Goal: Task Accomplishment & Management: Manage account settings

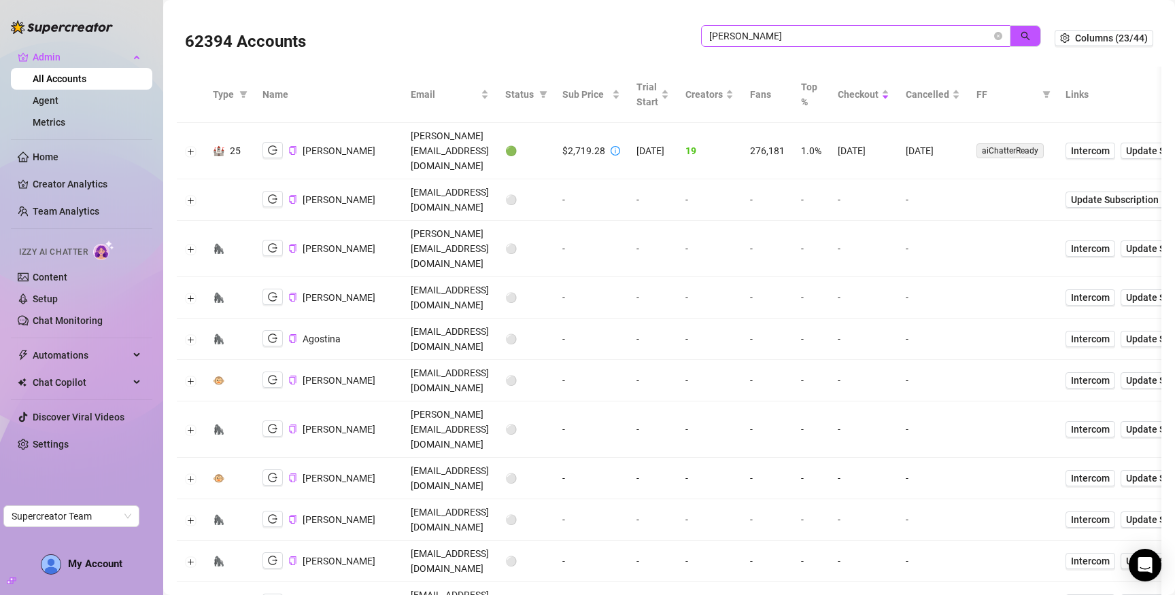
click at [992, 35] on span "doris" at bounding box center [855, 36] width 309 height 22
click at [996, 35] on icon "close-circle" at bounding box center [998, 36] width 8 height 8
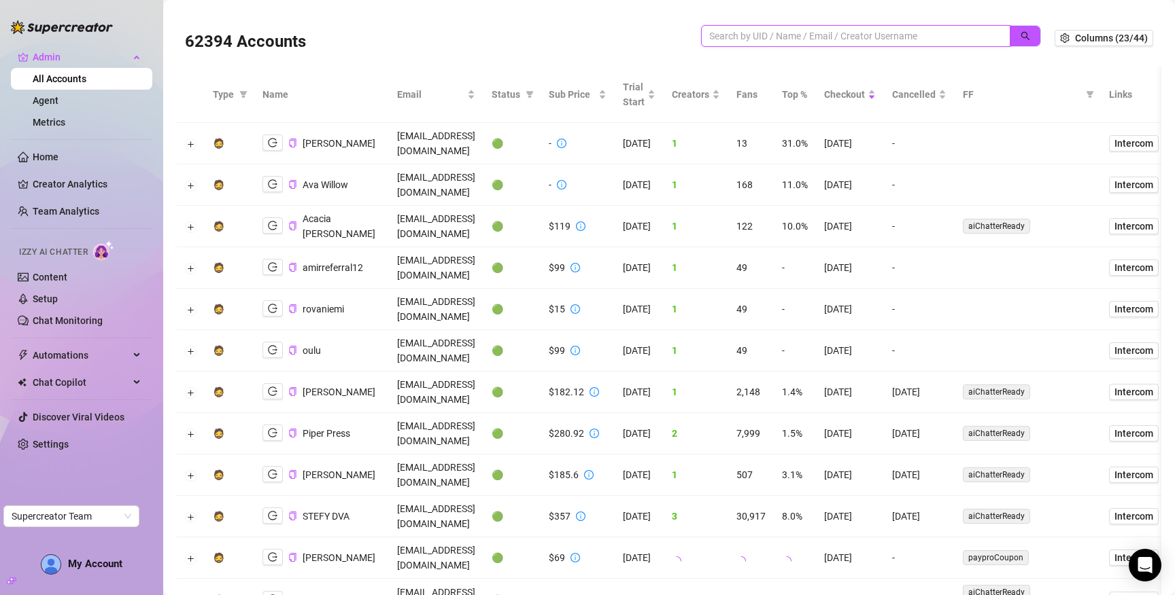
click at [880, 35] on input "search" at bounding box center [850, 36] width 282 height 15
click at [1028, 29] on button "button" at bounding box center [1024, 36] width 31 height 22
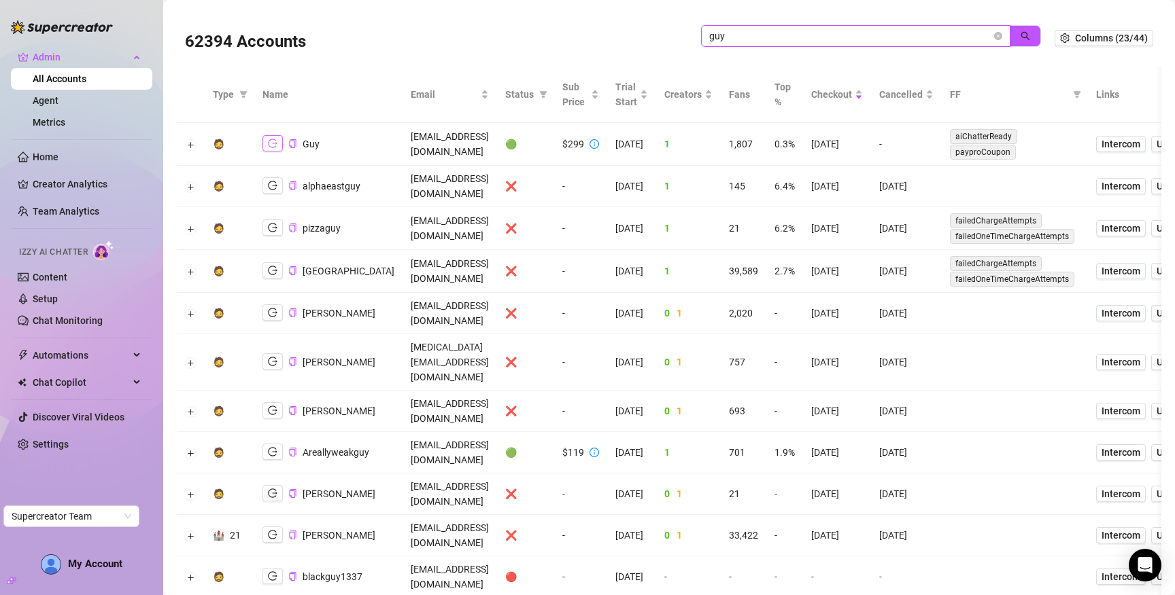
type input "guy"
click at [268, 146] on icon "logout" at bounding box center [273, 143] width 10 height 9
click at [998, 35] on icon "close-circle" at bounding box center [998, 36] width 8 height 8
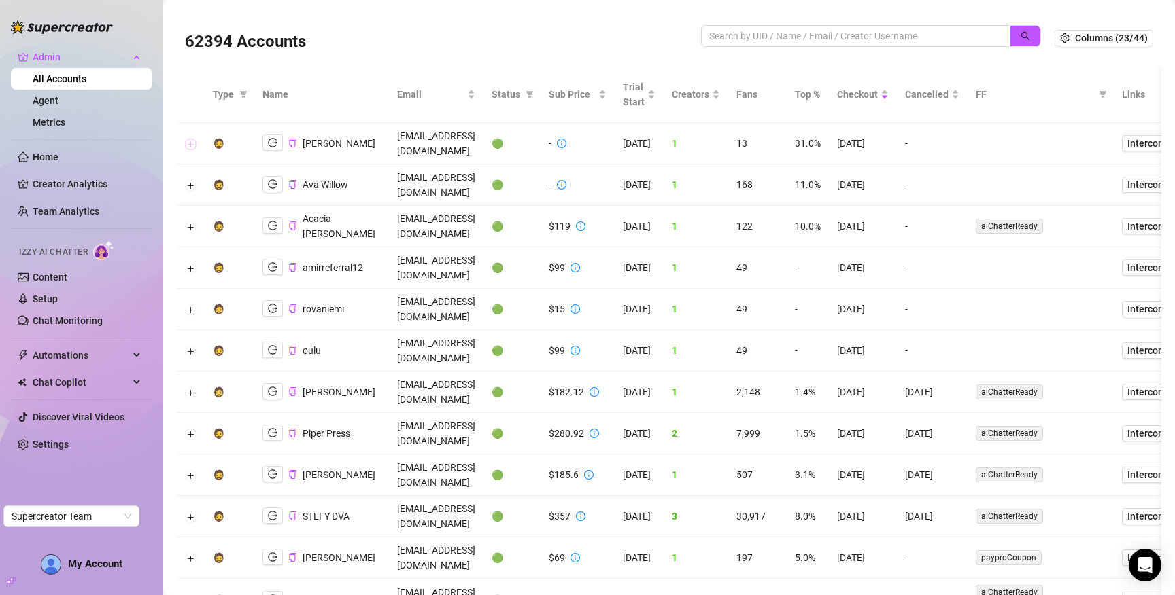
click at [188, 139] on button "Expand row" at bounding box center [191, 144] width 11 height 11
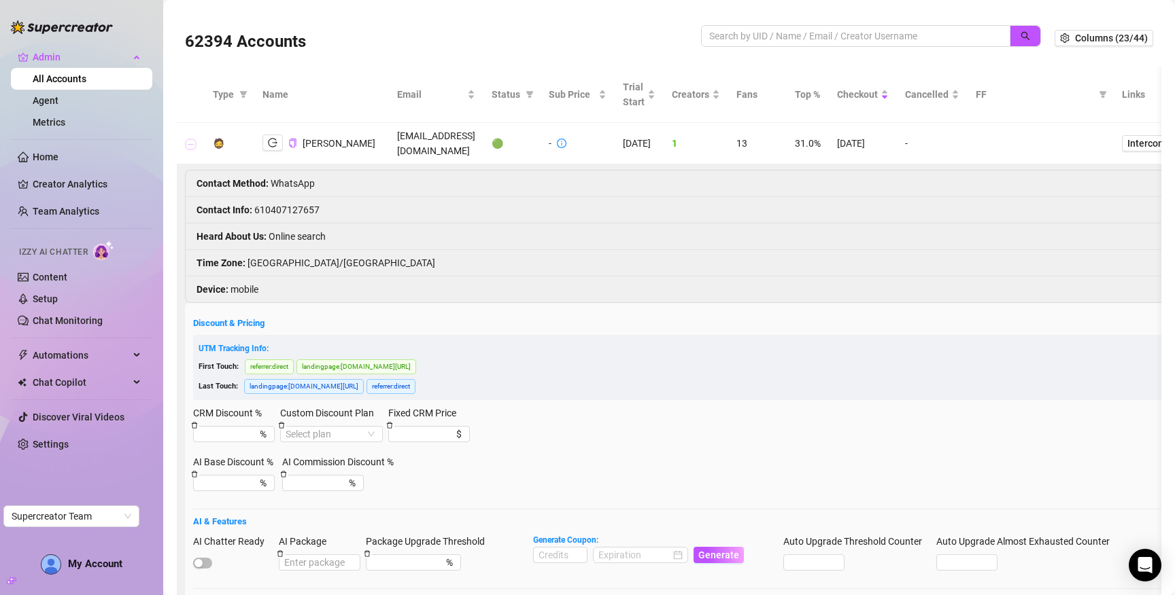
click at [188, 139] on button "Collapse row" at bounding box center [191, 144] width 11 height 11
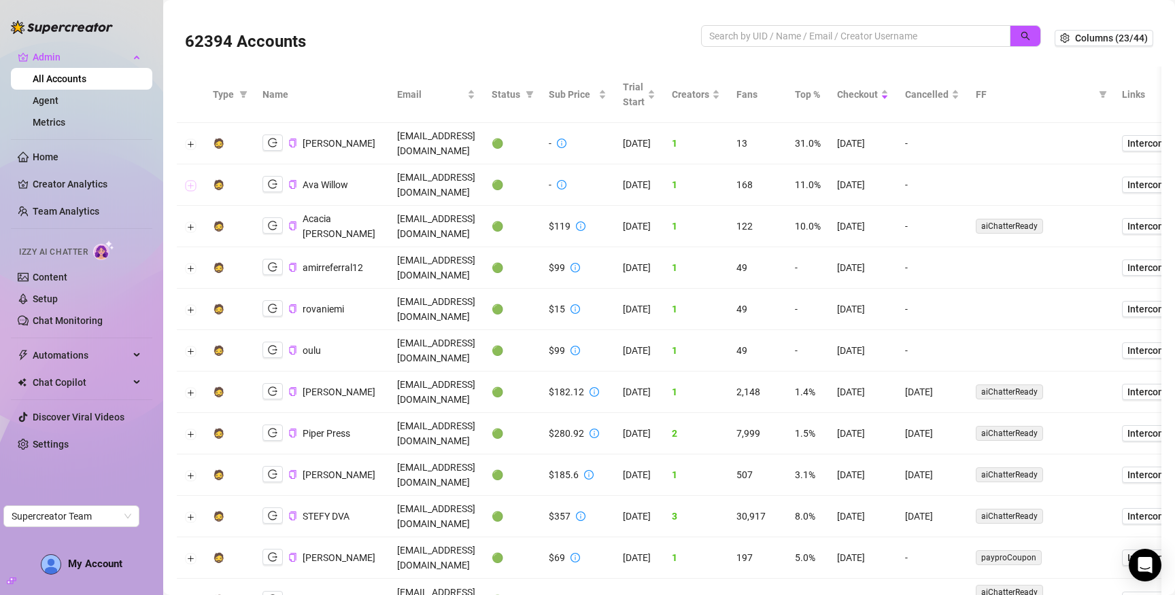
click at [192, 180] on button "Expand row" at bounding box center [191, 185] width 11 height 11
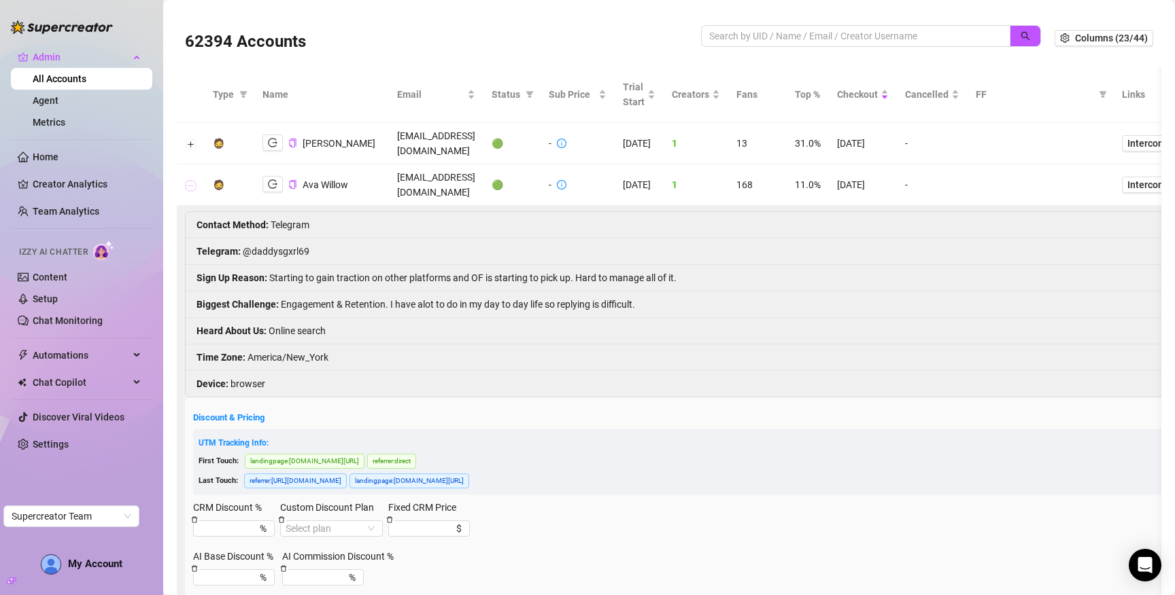
click at [192, 180] on button "Collapse row" at bounding box center [191, 185] width 11 height 11
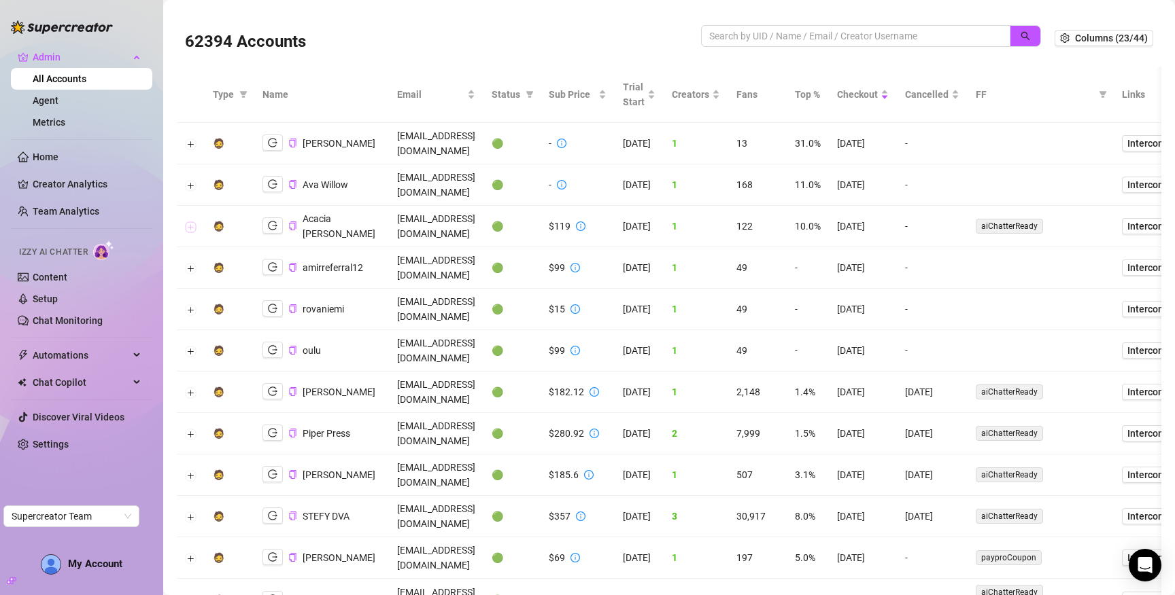
click at [190, 222] on button "Expand row" at bounding box center [191, 227] width 11 height 11
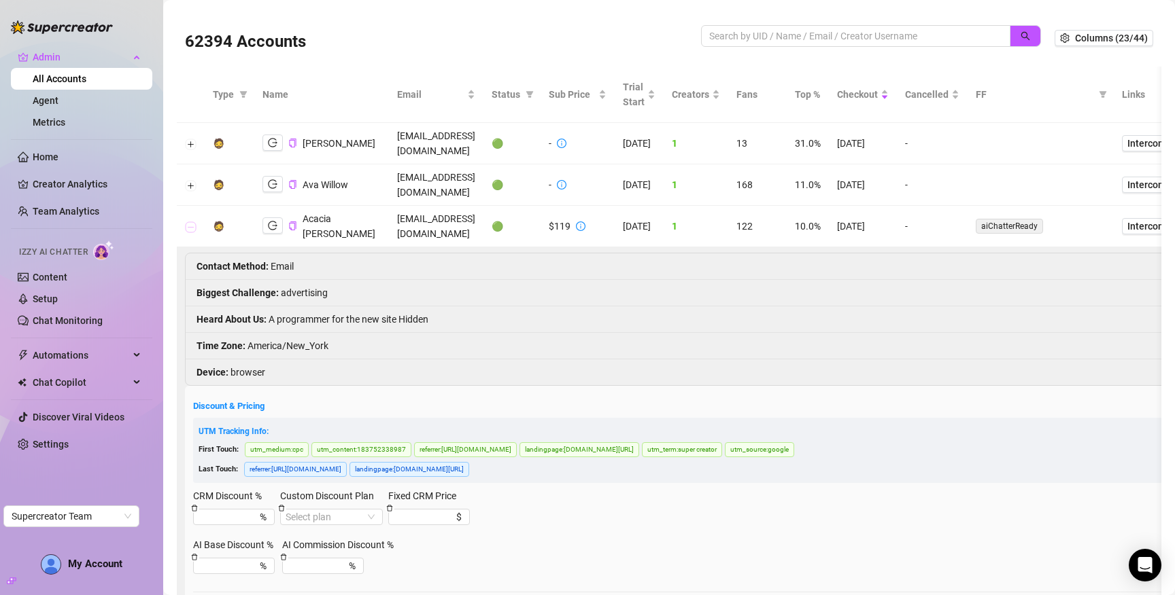
click at [190, 222] on button "Collapse row" at bounding box center [191, 227] width 11 height 11
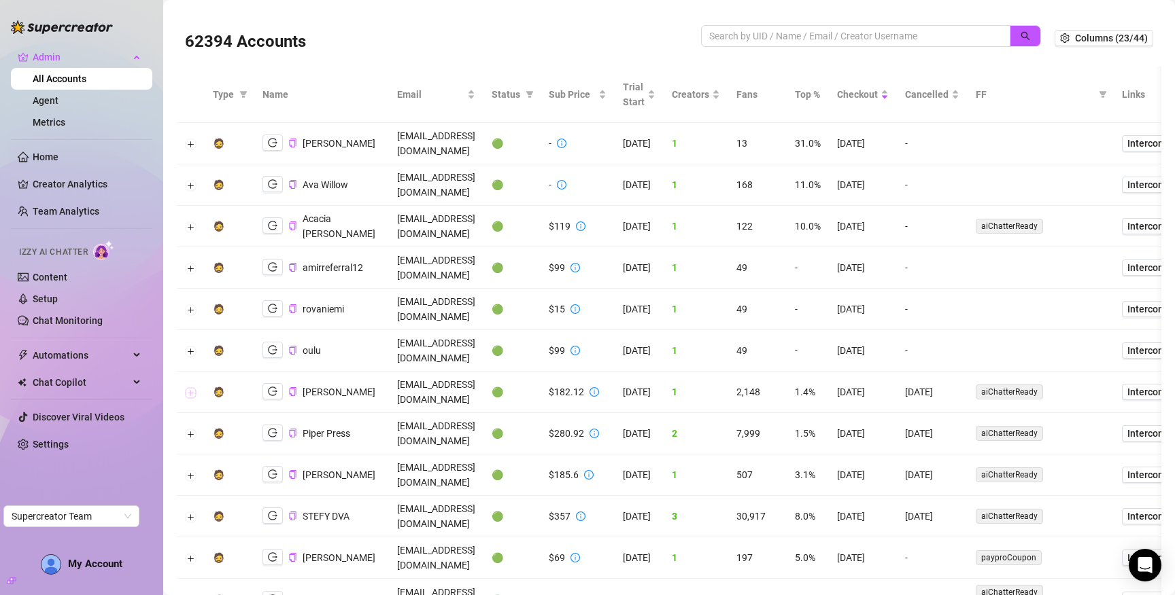
click at [192, 387] on button "Expand row" at bounding box center [191, 392] width 11 height 11
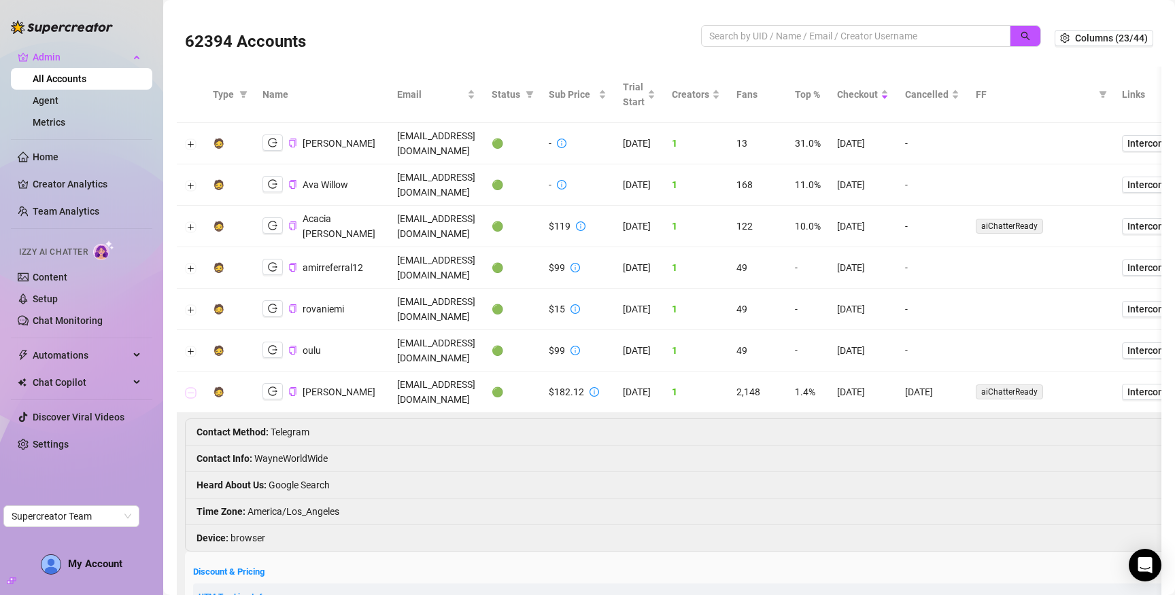
click at [192, 387] on button "Collapse row" at bounding box center [191, 392] width 11 height 11
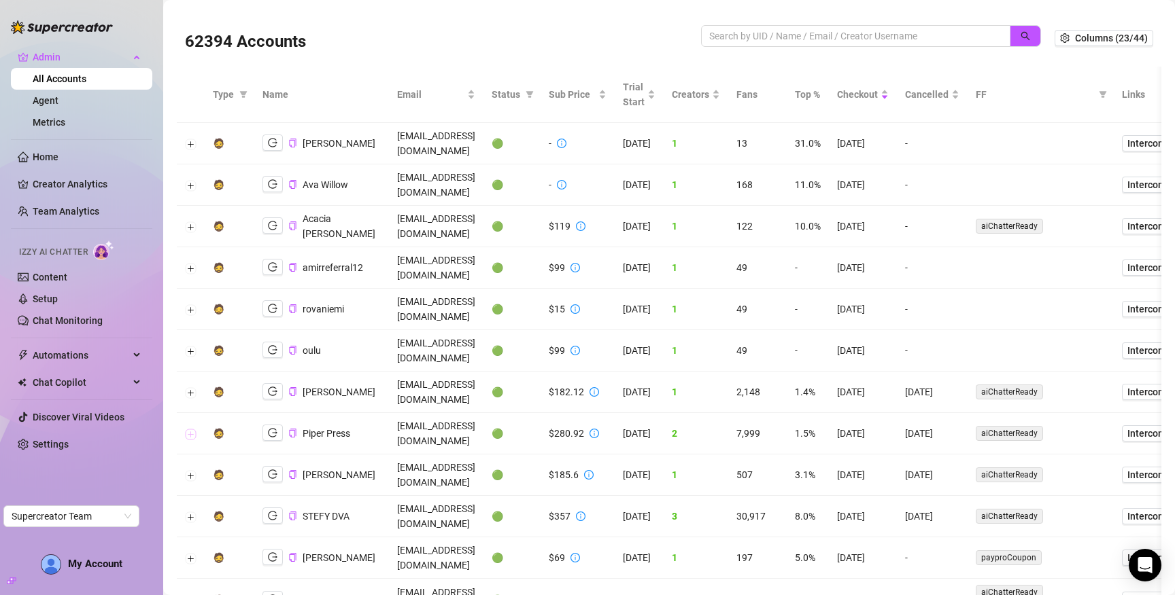
click at [192, 429] on button "Expand row" at bounding box center [191, 434] width 11 height 11
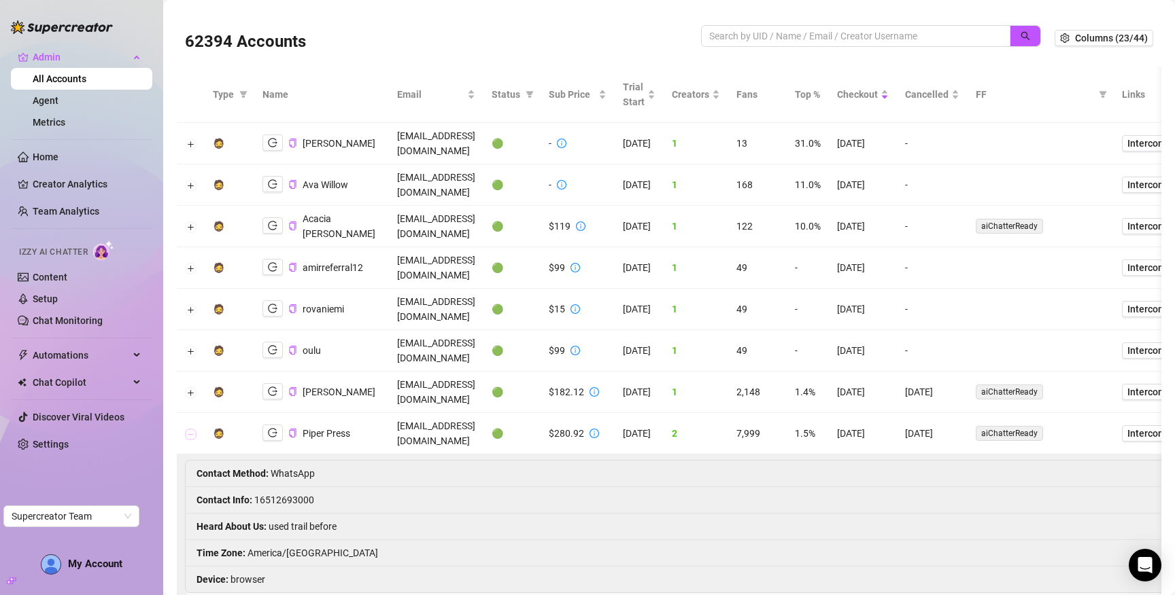
click at [192, 429] on button "Collapse row" at bounding box center [191, 434] width 11 height 11
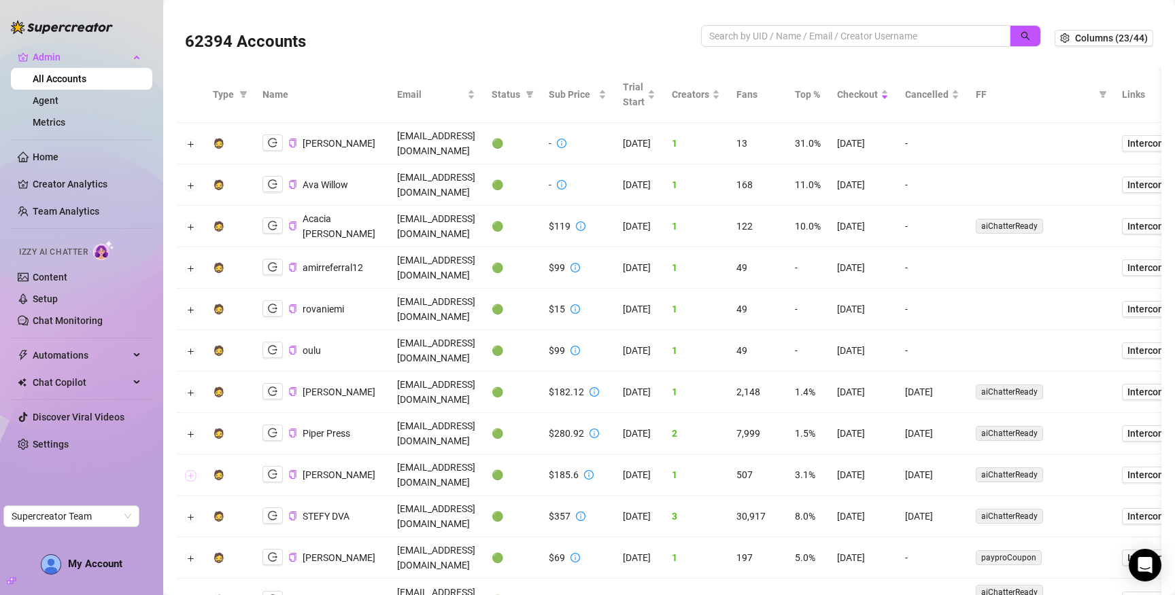
click at [192, 470] on button "Expand row" at bounding box center [191, 475] width 11 height 11
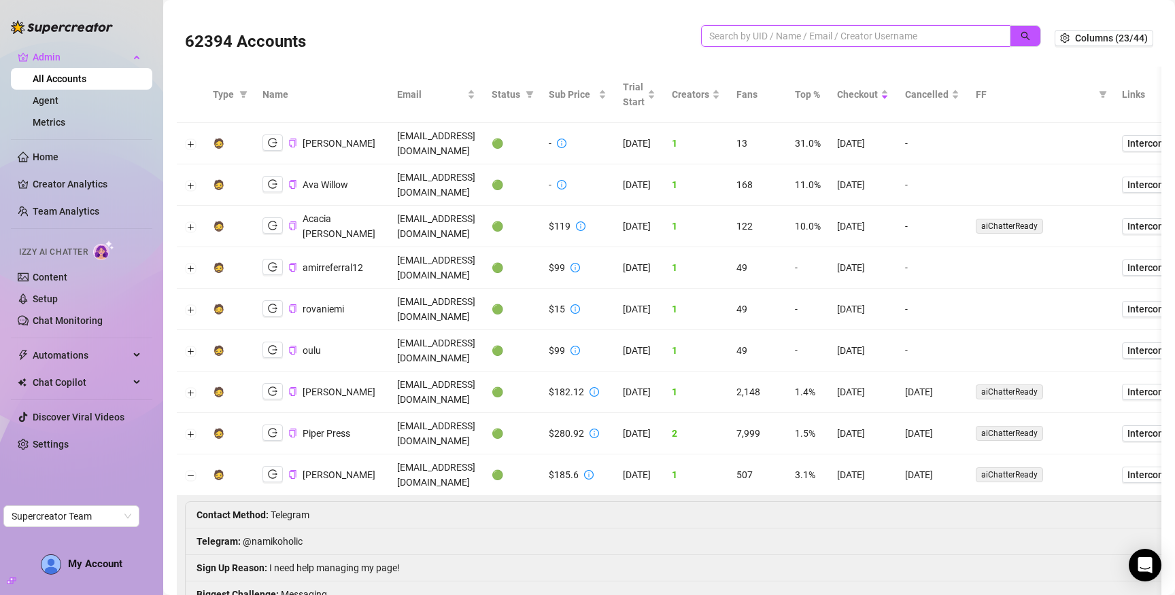
click at [928, 39] on input "search" at bounding box center [850, 36] width 282 height 15
paste input "gq3N31kaEJg9OZRK1xAV42Gf3iP2"
click at [1018, 31] on button "button" at bounding box center [1024, 36] width 31 height 22
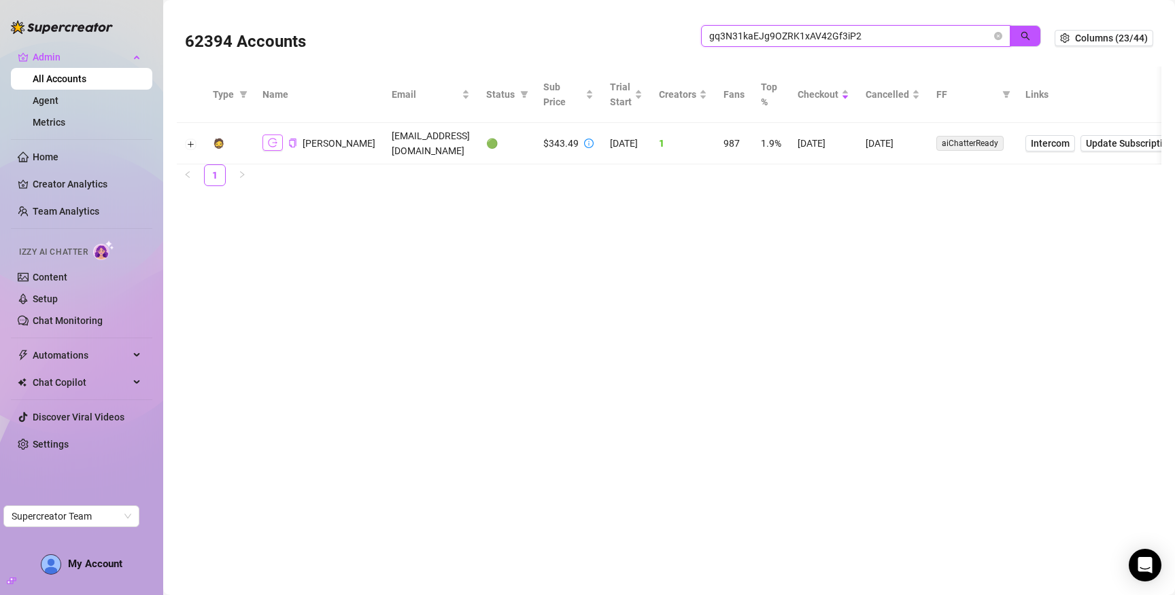
type input "gq3N31kaEJg9OZRK1xAV42Gf3iP2"
click at [270, 143] on icon "logout" at bounding box center [273, 143] width 10 height 10
click at [999, 36] on icon "close-circle" at bounding box center [998, 36] width 8 height 8
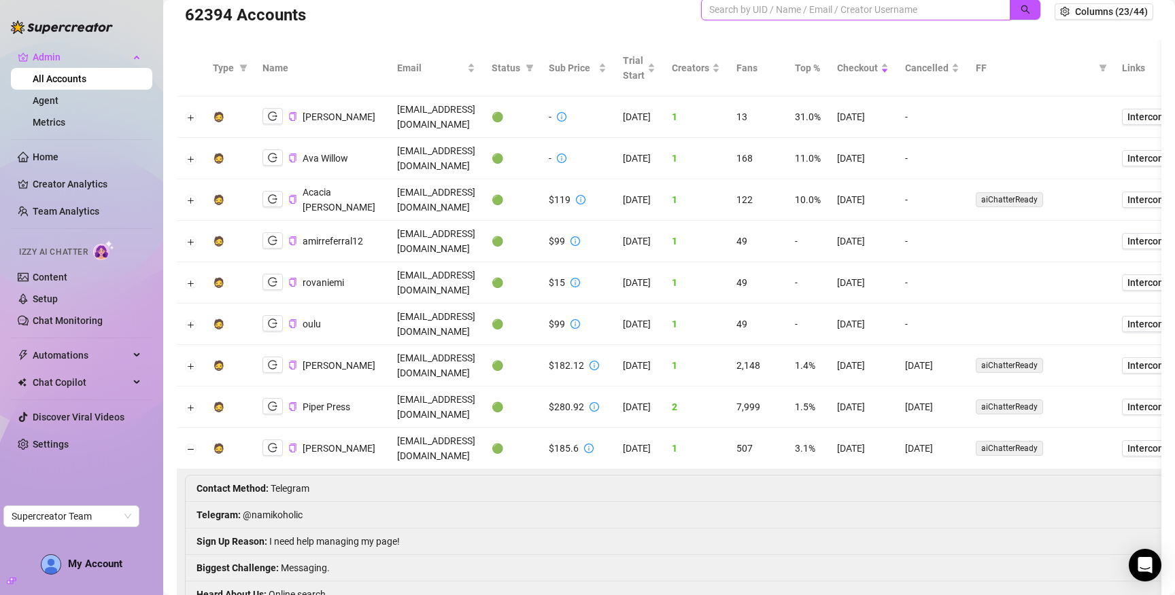
scroll to position [44, 0]
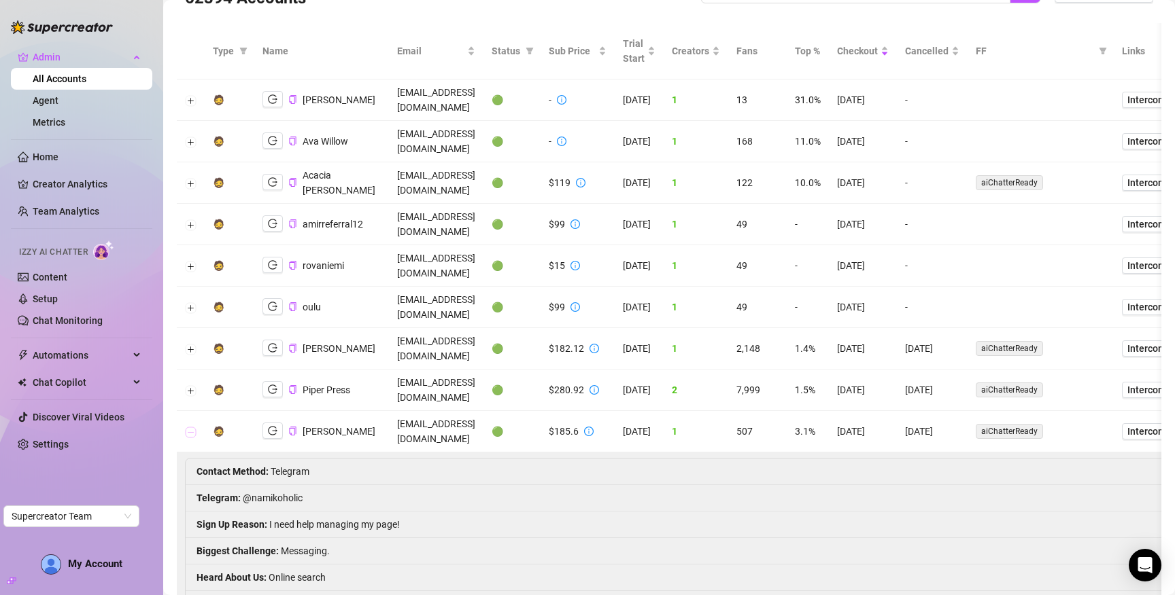
click at [190, 427] on button "Collapse row" at bounding box center [191, 432] width 11 height 11
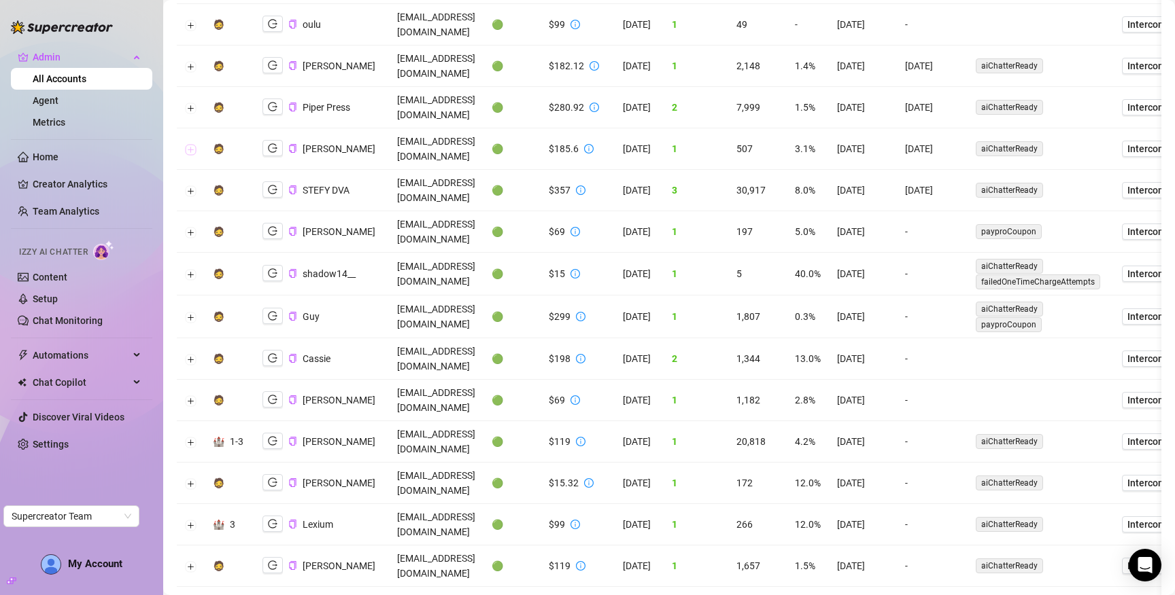
scroll to position [0, 0]
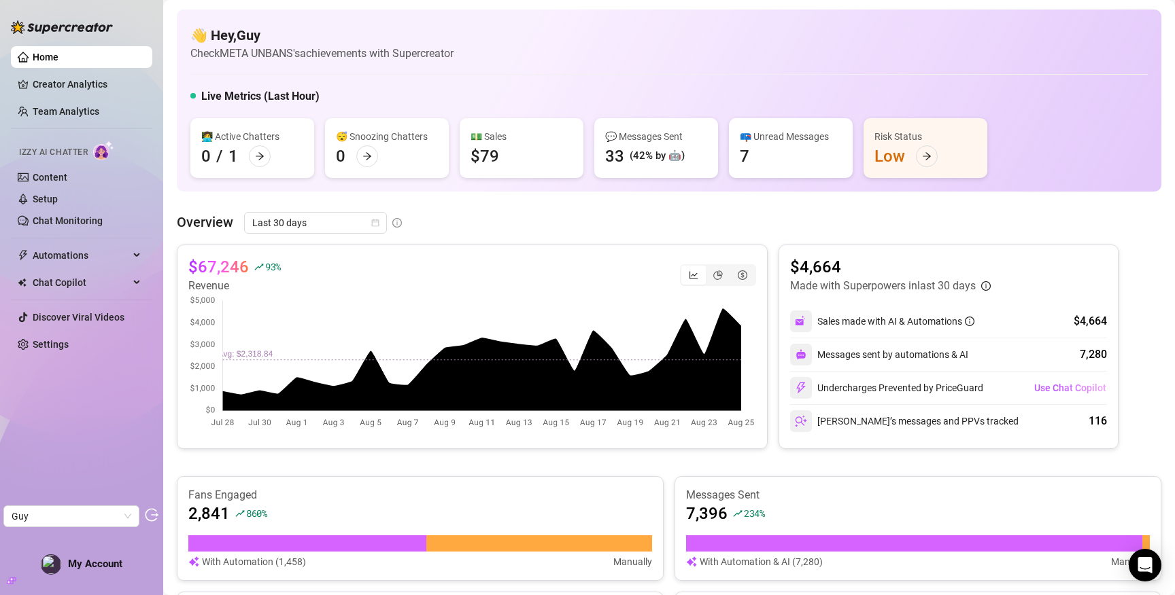
click at [72, 238] on li at bounding box center [81, 238] width 141 height 1
click at [80, 226] on link "Chat Monitoring" at bounding box center [68, 220] width 70 height 11
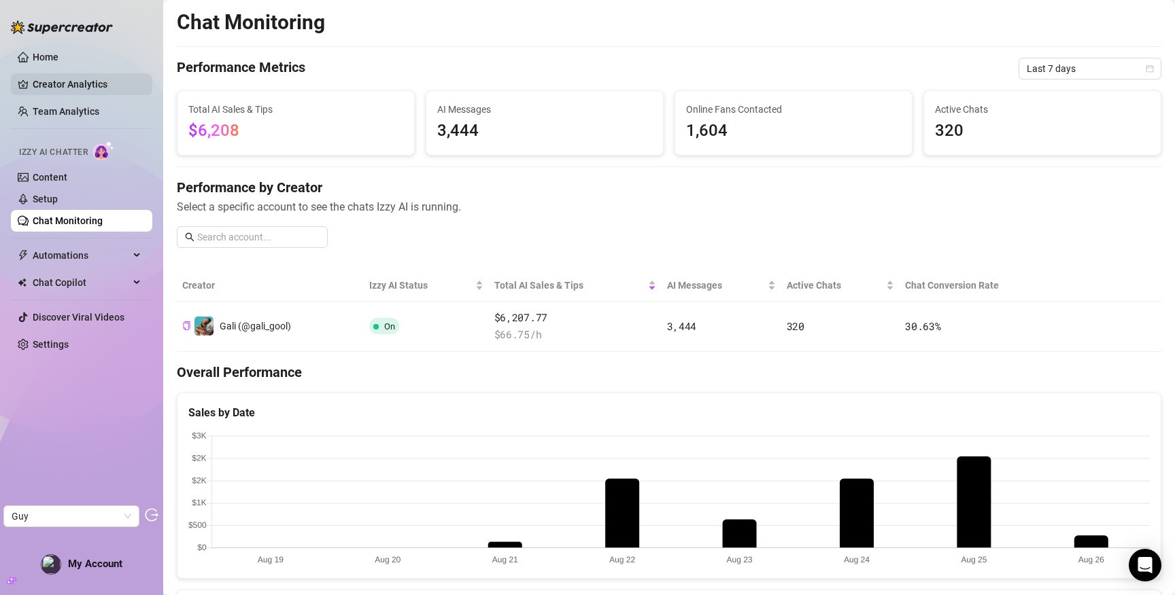
click at [75, 88] on link "Creator Analytics" at bounding box center [87, 84] width 109 height 22
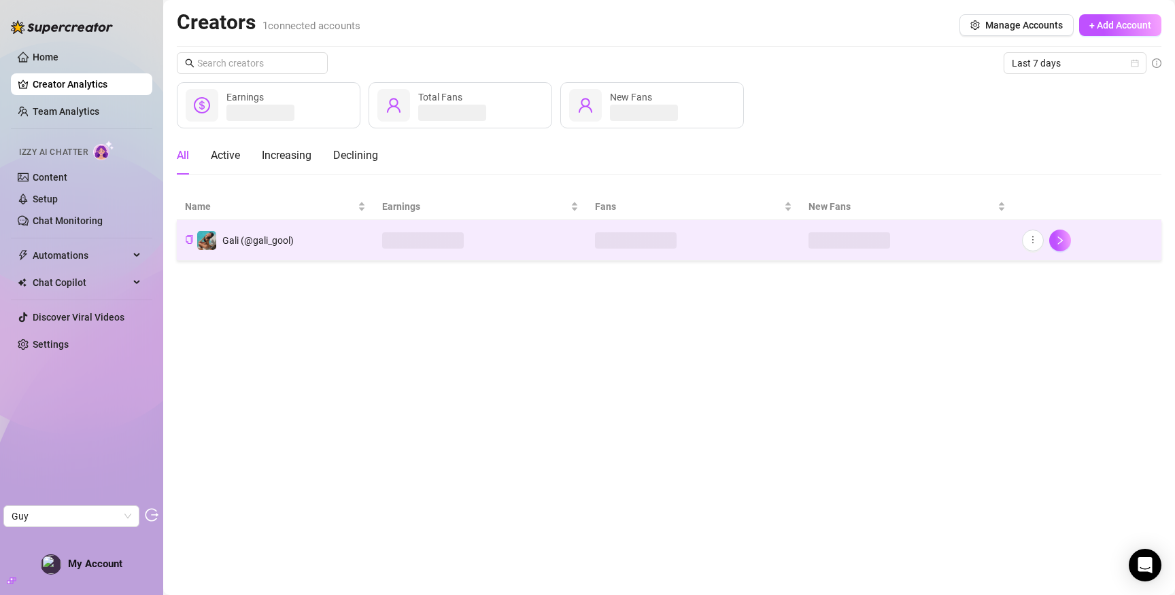
click at [401, 242] on span at bounding box center [423, 240] width 82 height 16
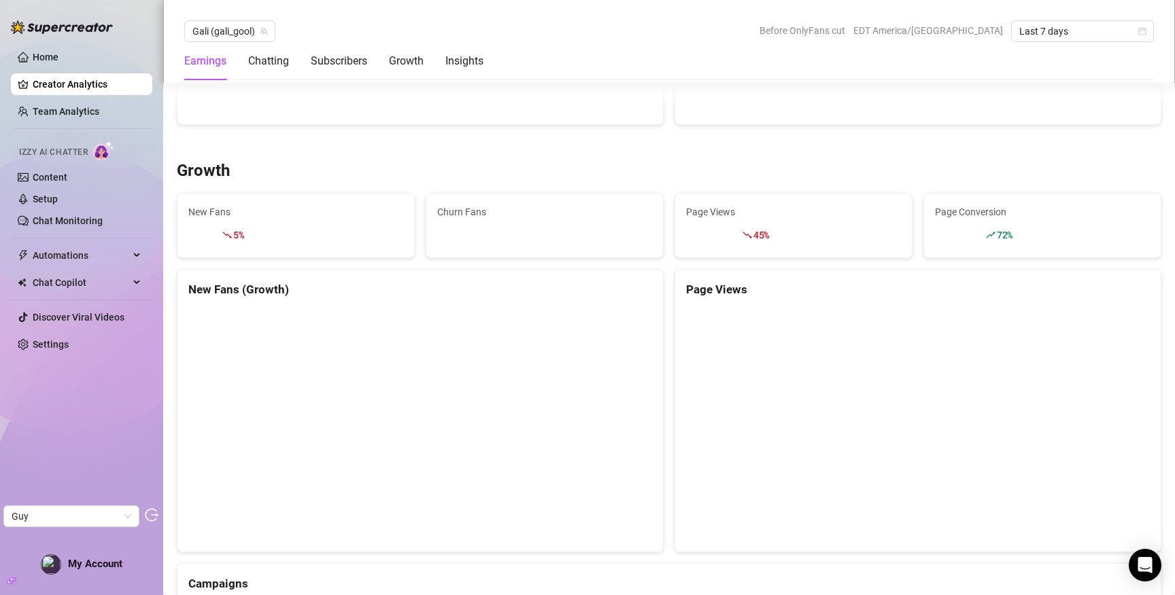
scroll to position [1211, 0]
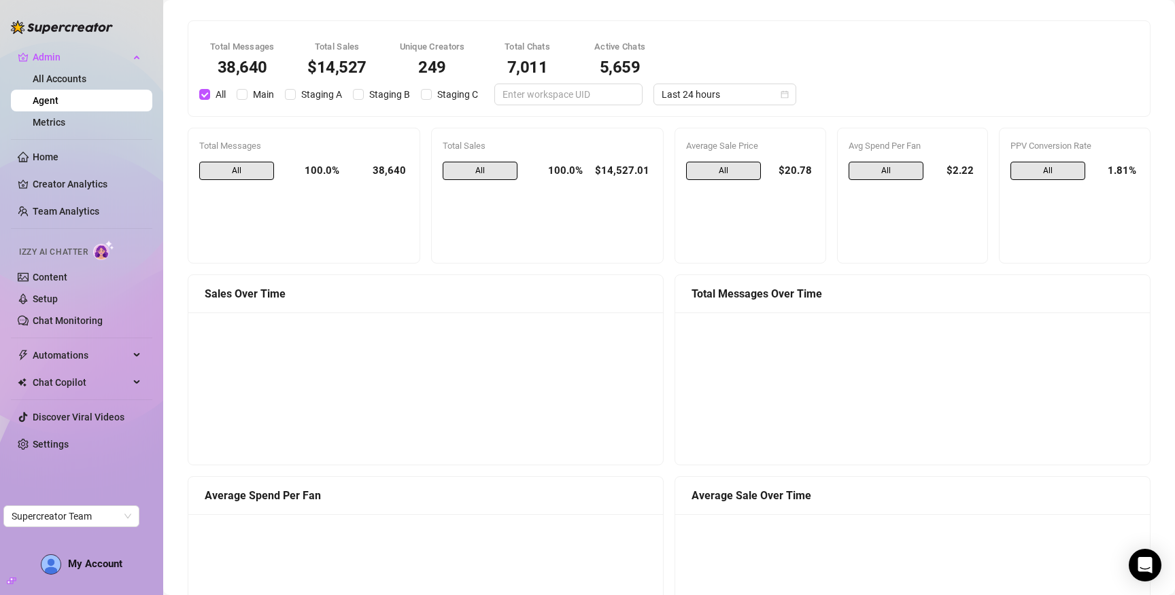
scroll to position [1094, 0]
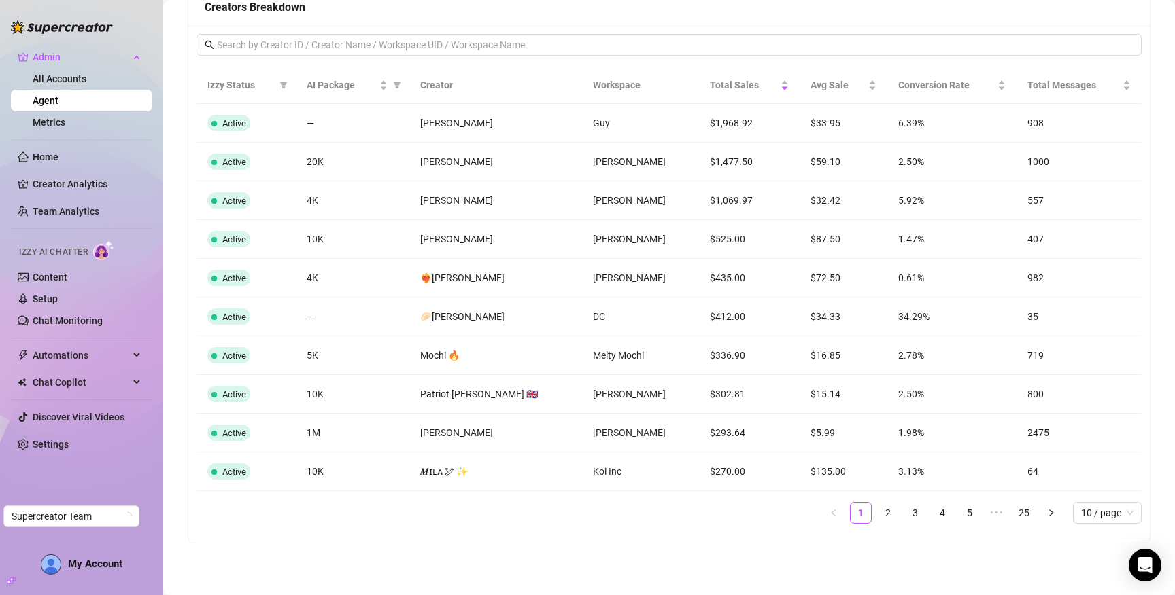
scroll to position [1076, 0]
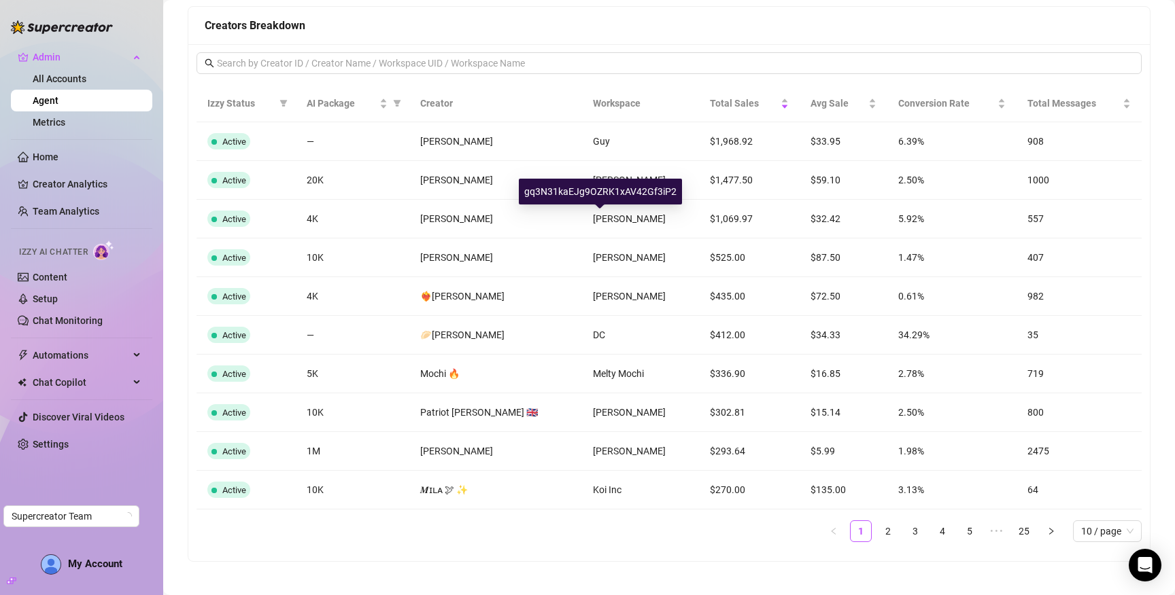
click at [606, 193] on div "gq3N31kaEJg9OZRK1xAV42Gf3iP2" at bounding box center [600, 192] width 163 height 26
copy div "gq3N31kaEJg9OZRK1xAV42Gf3iP2"
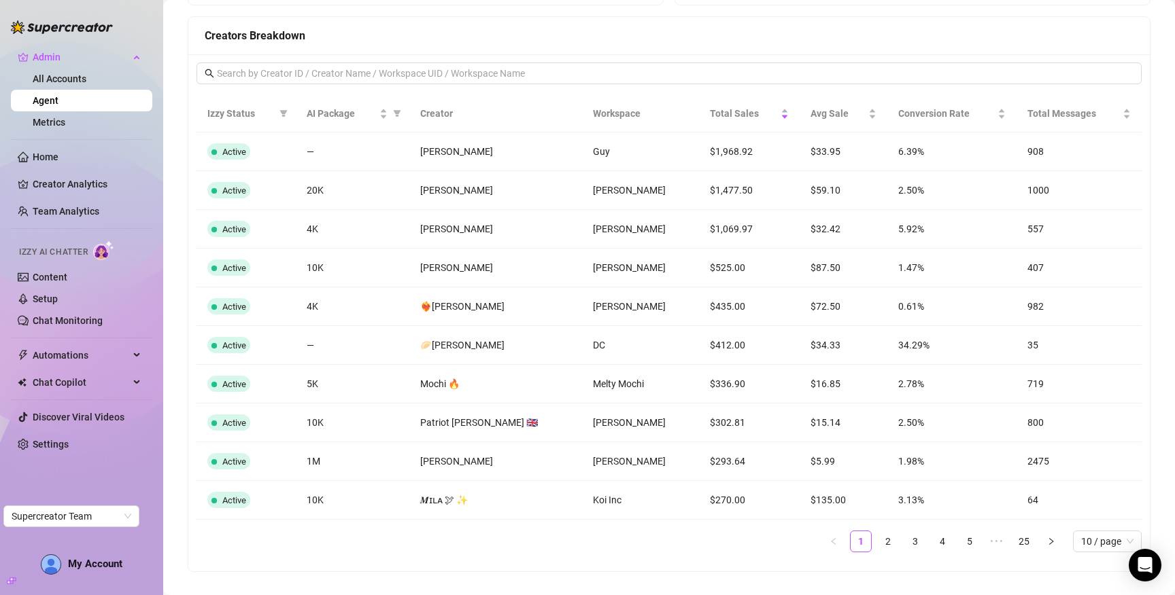
scroll to position [1067, 0]
click at [888, 540] on link "2" at bounding box center [888, 540] width 20 height 20
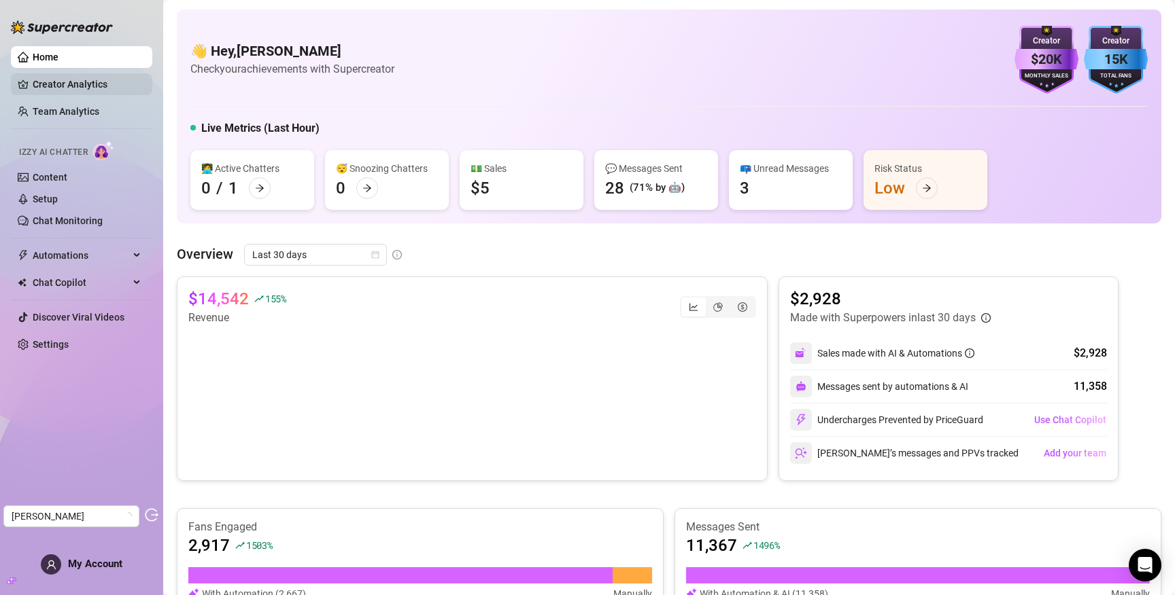
click at [86, 82] on link "Creator Analytics" at bounding box center [87, 84] width 109 height 22
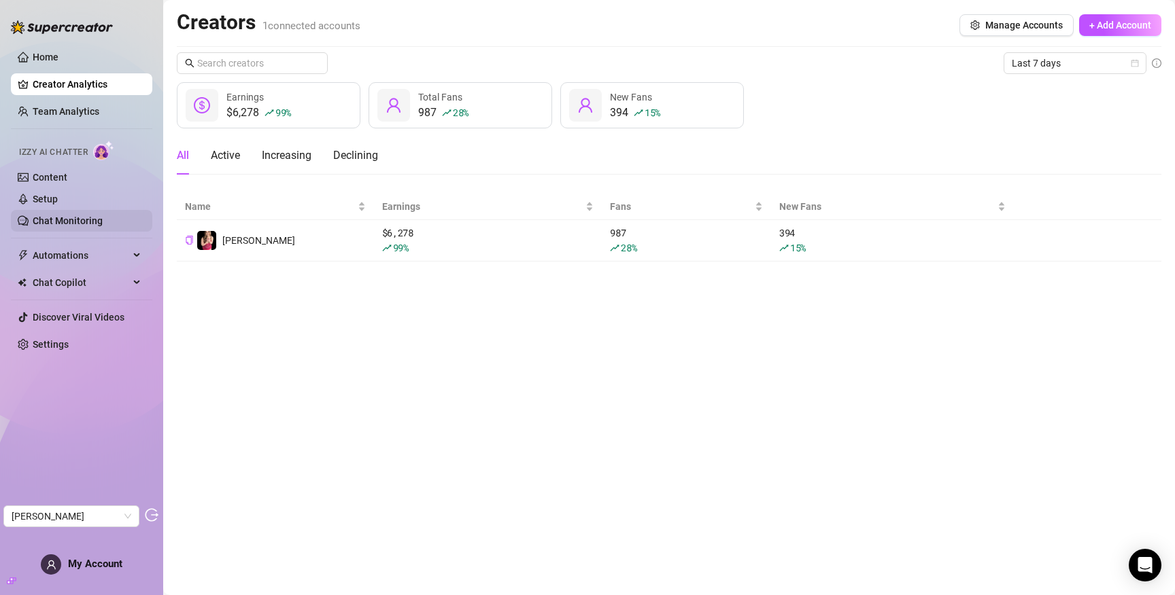
click at [63, 220] on link "Chat Monitoring" at bounding box center [68, 220] width 70 height 11
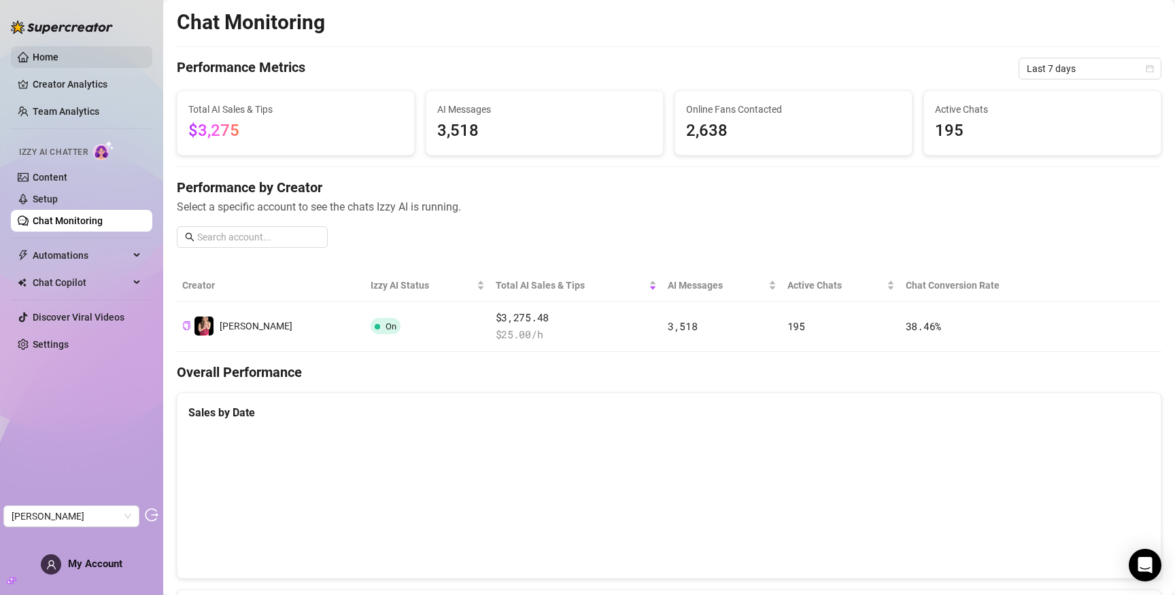
click at [58, 58] on link "Home" at bounding box center [46, 57] width 26 height 11
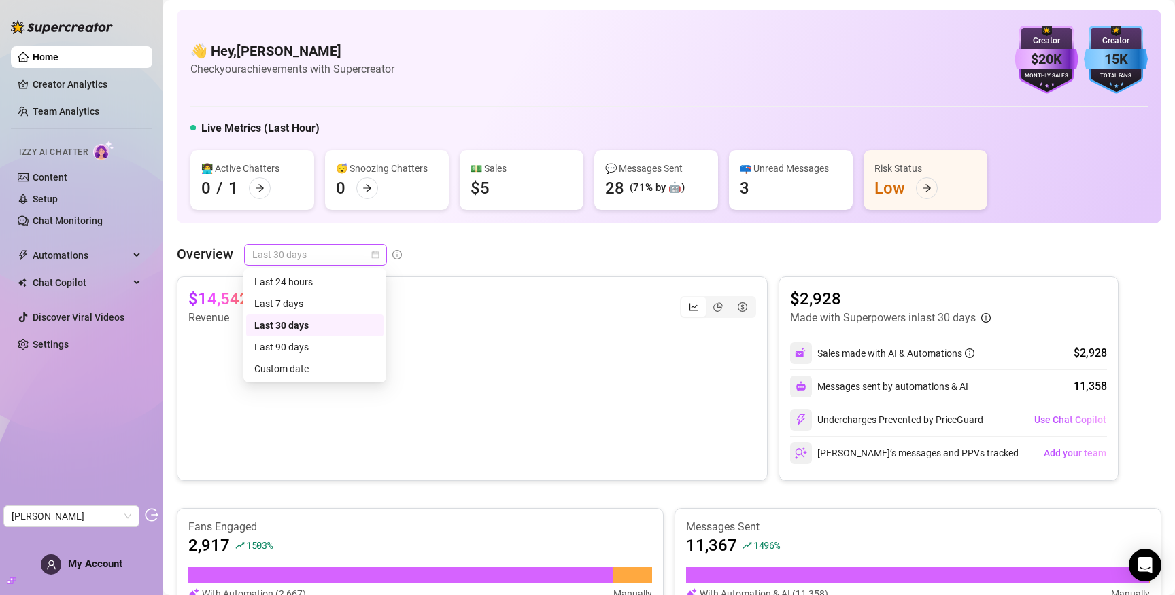
click at [307, 251] on span "Last 30 days" at bounding box center [315, 255] width 126 height 20
click at [310, 369] on div "Custom date" at bounding box center [314, 369] width 121 height 15
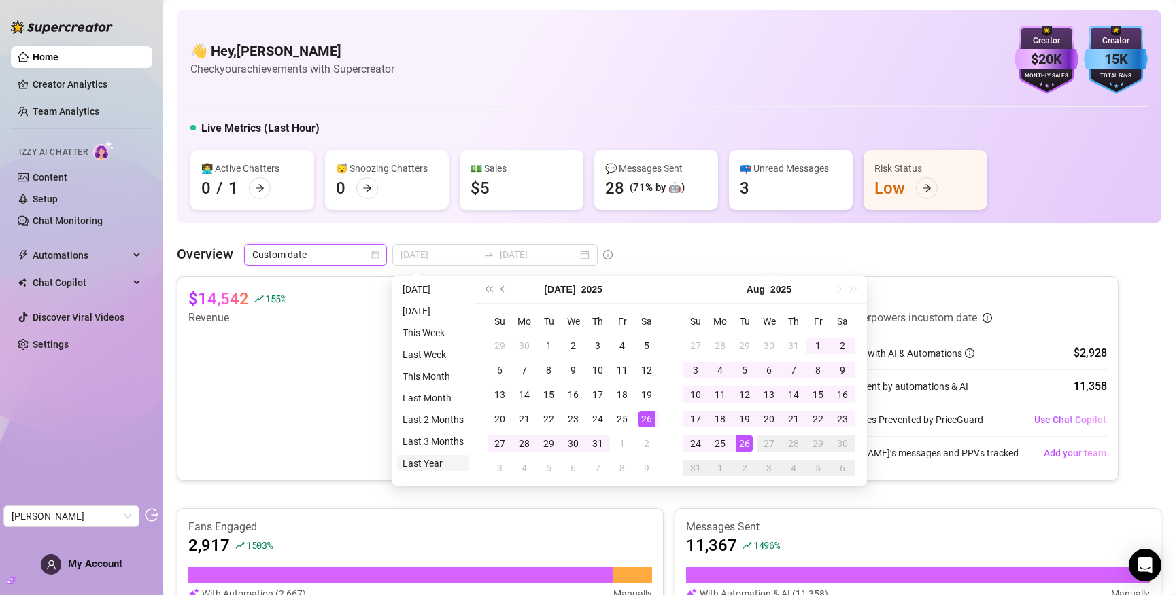
type input "2024-08-26"
click at [423, 462] on li "Last Year" at bounding box center [433, 463] width 72 height 16
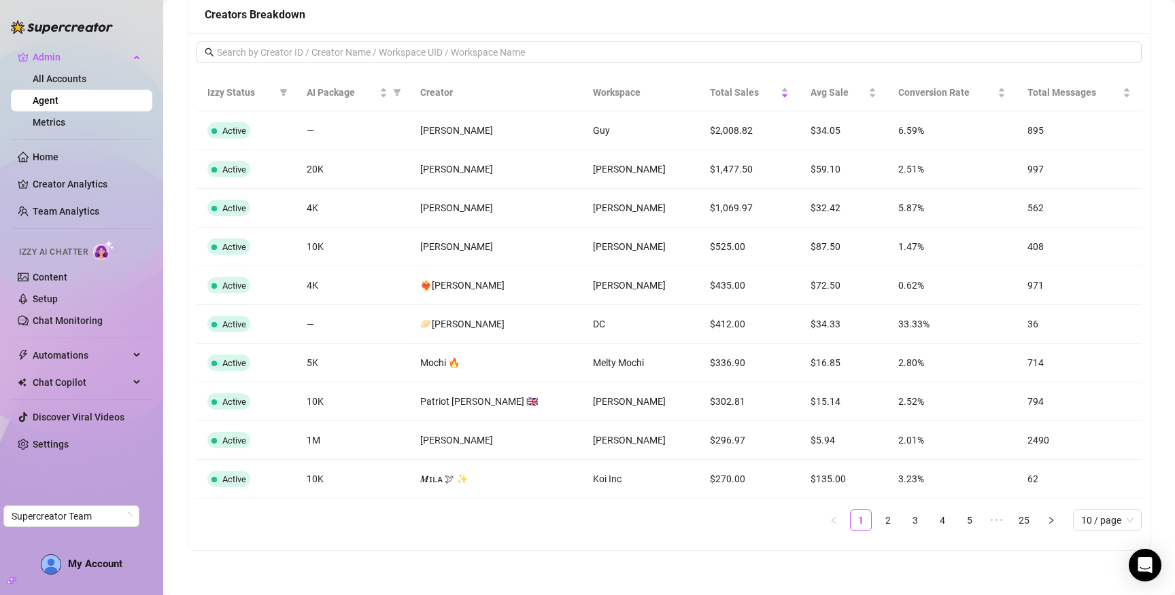
scroll to position [1094, 0]
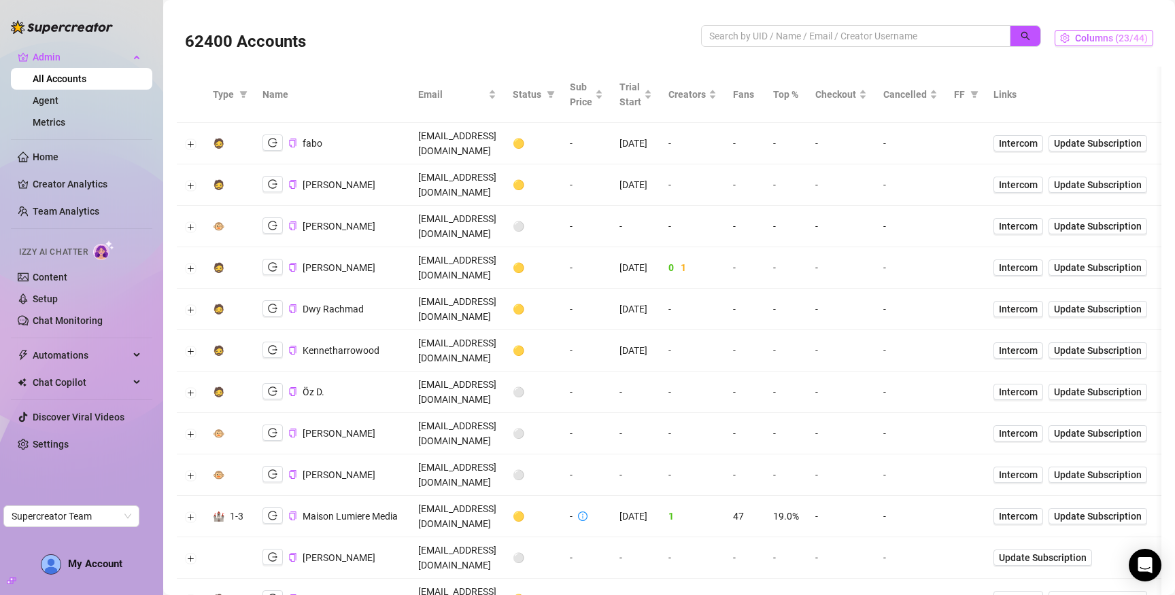
click at [1111, 40] on span "Columns (23/44)" at bounding box center [1111, 38] width 73 height 11
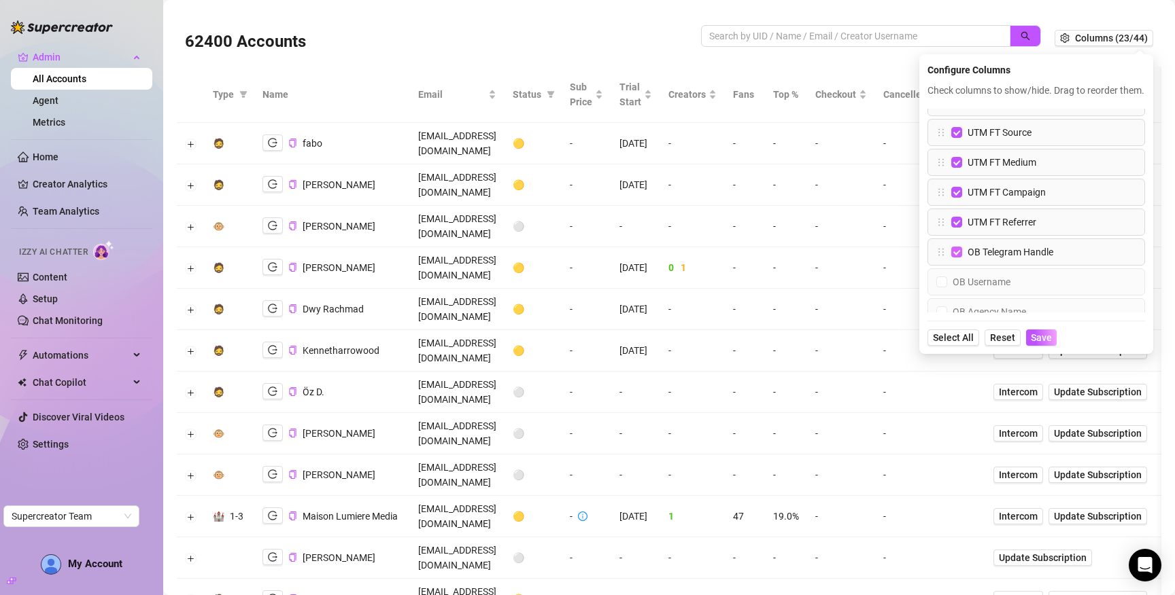
scroll to position [524, 0]
click at [996, 266] on span "OB Telegram Handle" at bounding box center [1010, 258] width 97 height 15
click at [962, 264] on input "OB Telegram Handle" at bounding box center [956, 259] width 11 height 11
click at [1035, 343] on span "Save" at bounding box center [1040, 337] width 21 height 11
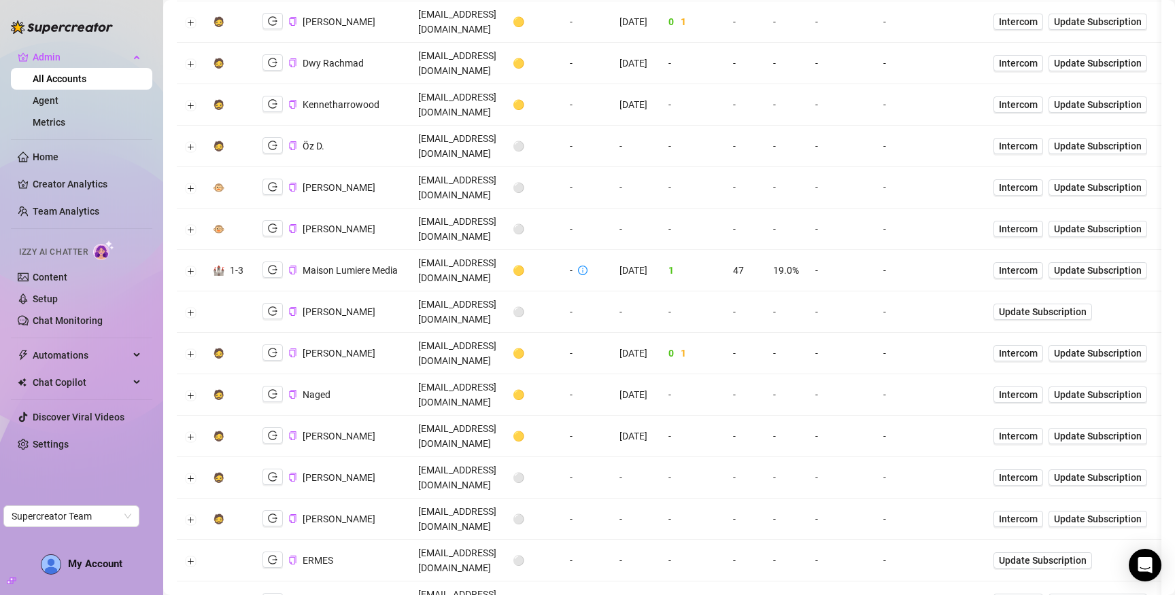
scroll to position [233, 0]
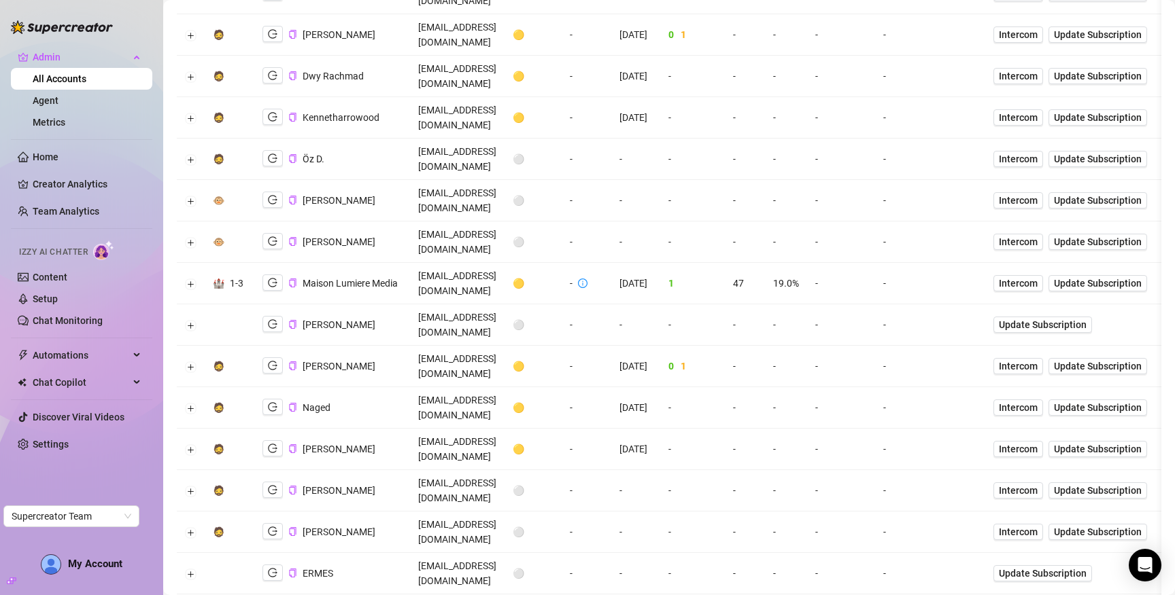
click at [184, 263] on td at bounding box center [191, 283] width 28 height 41
click at [190, 279] on button "Expand row" at bounding box center [191, 284] width 11 height 11
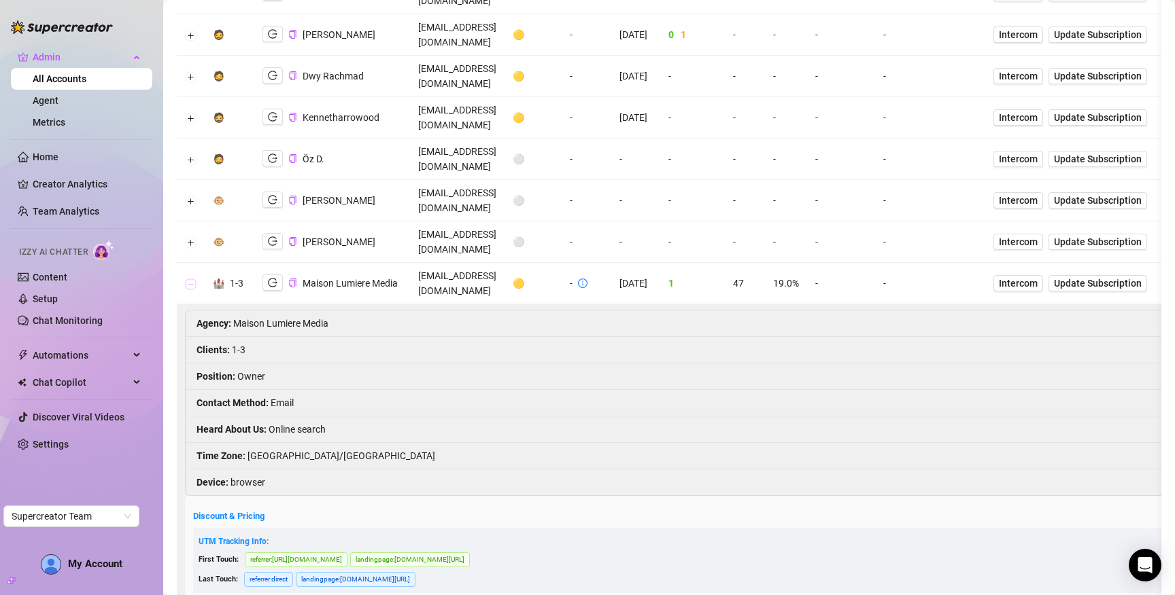
click at [191, 279] on button "Collapse row" at bounding box center [191, 284] width 11 height 11
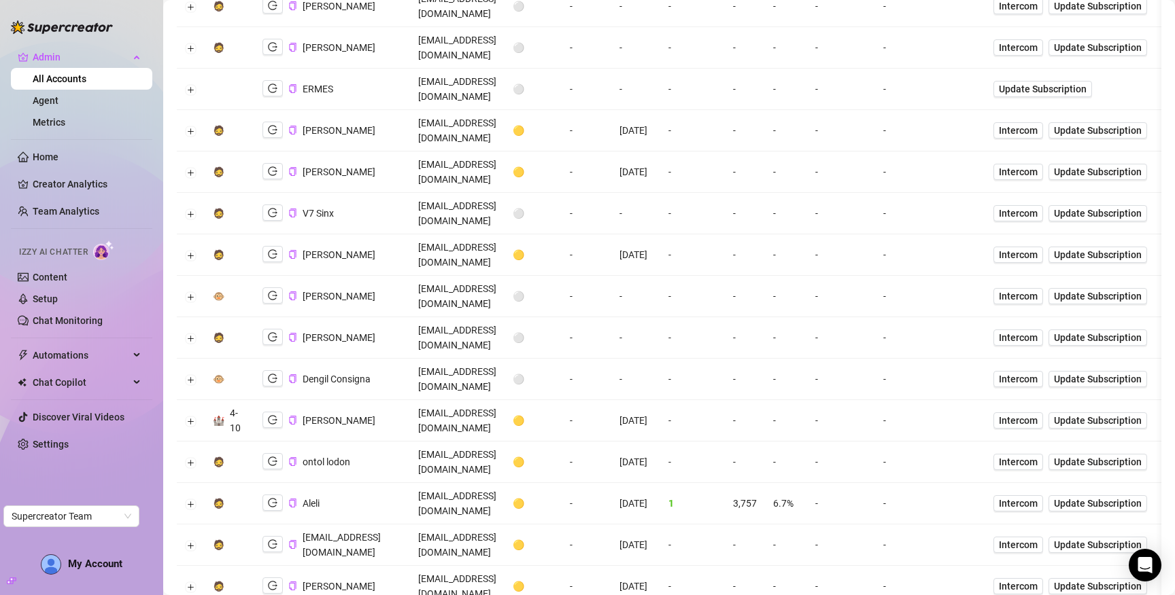
scroll to position [725, 0]
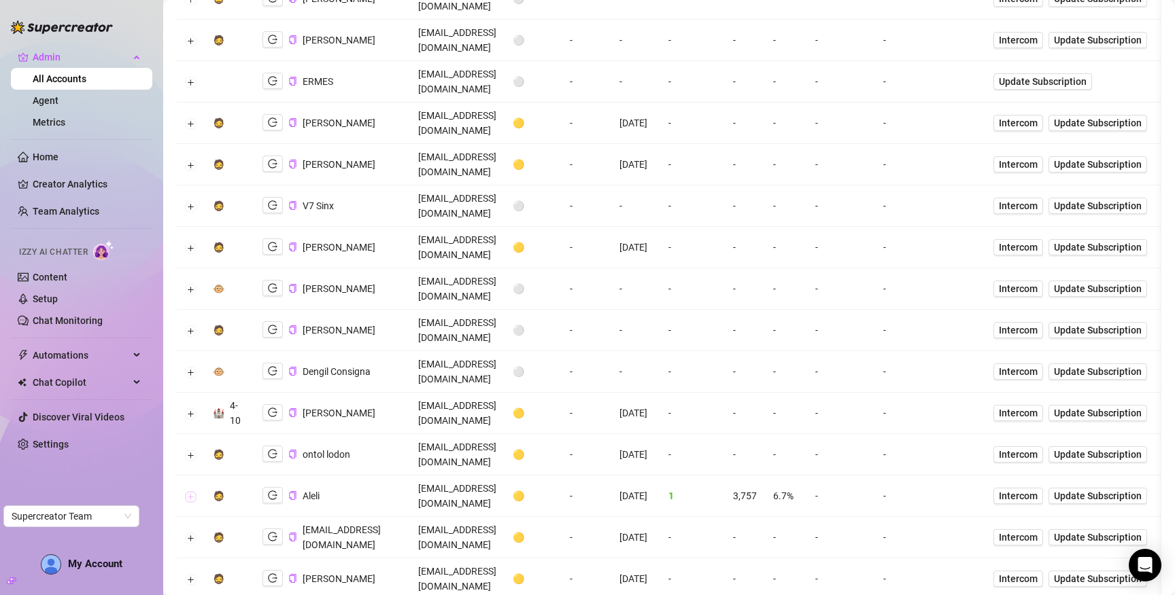
click at [194, 491] on button "Expand row" at bounding box center [191, 496] width 11 height 11
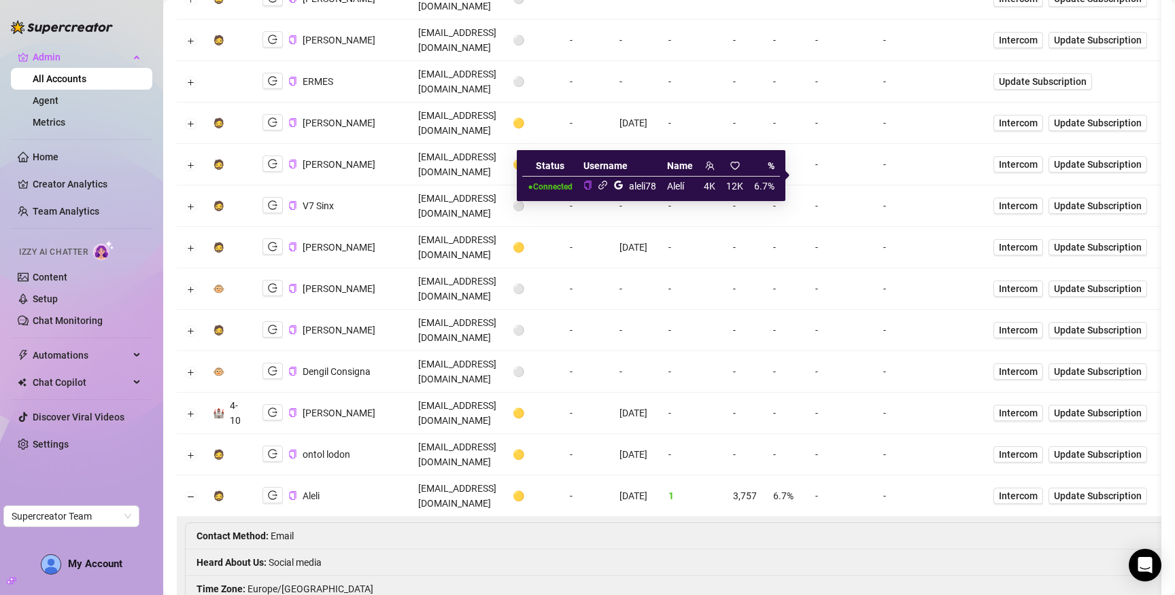
click at [603, 187] on icon "link" at bounding box center [602, 185] width 10 height 10
